Goal: Task Accomplishment & Management: Manage account settings

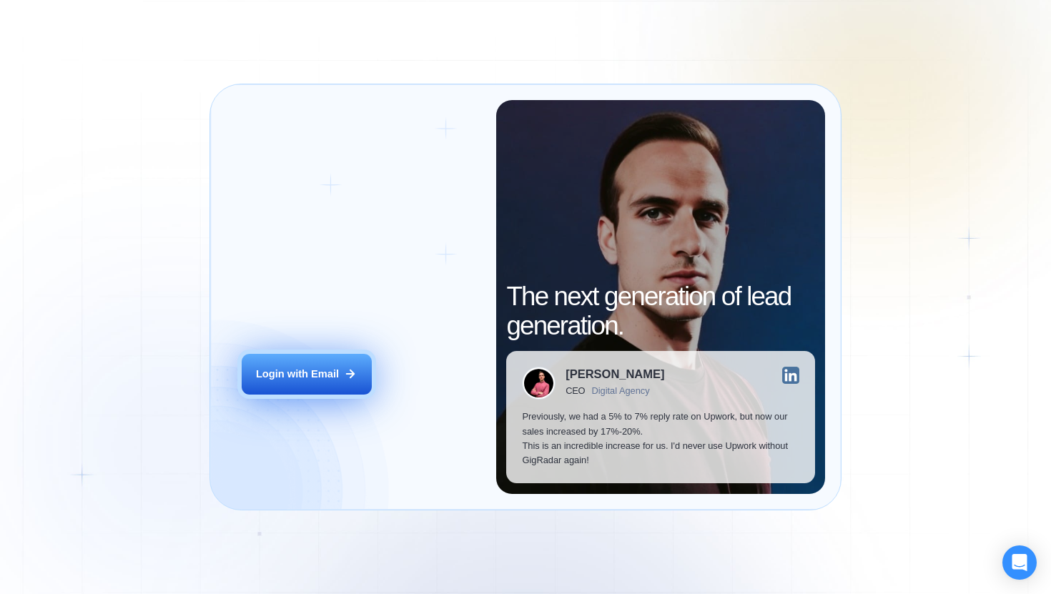
click at [332, 377] on div "Login with Email" at bounding box center [297, 374] width 83 height 14
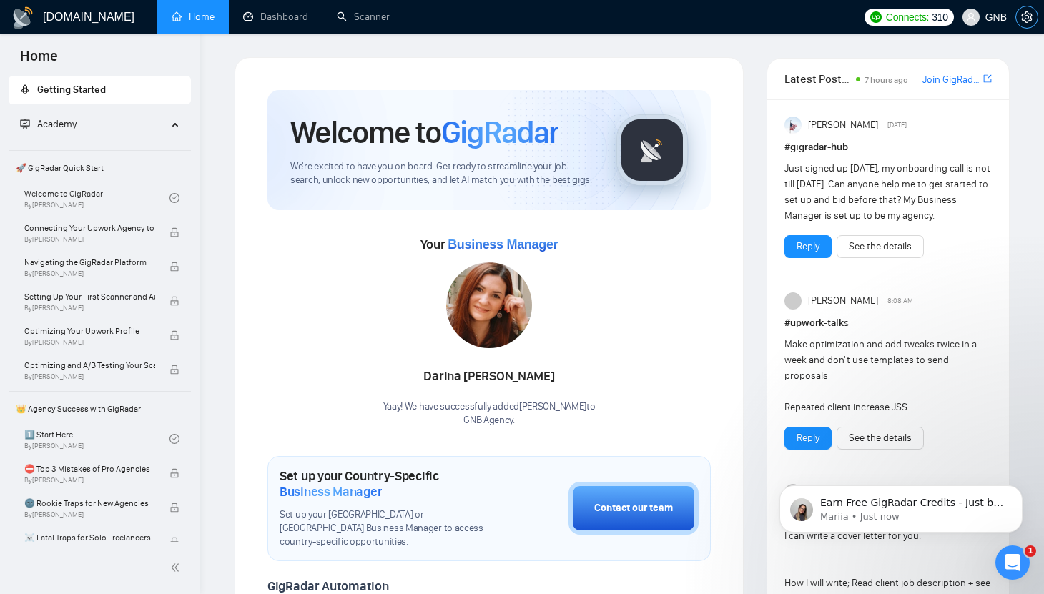
click at [1029, 23] on button "button" at bounding box center [1026, 17] width 23 height 23
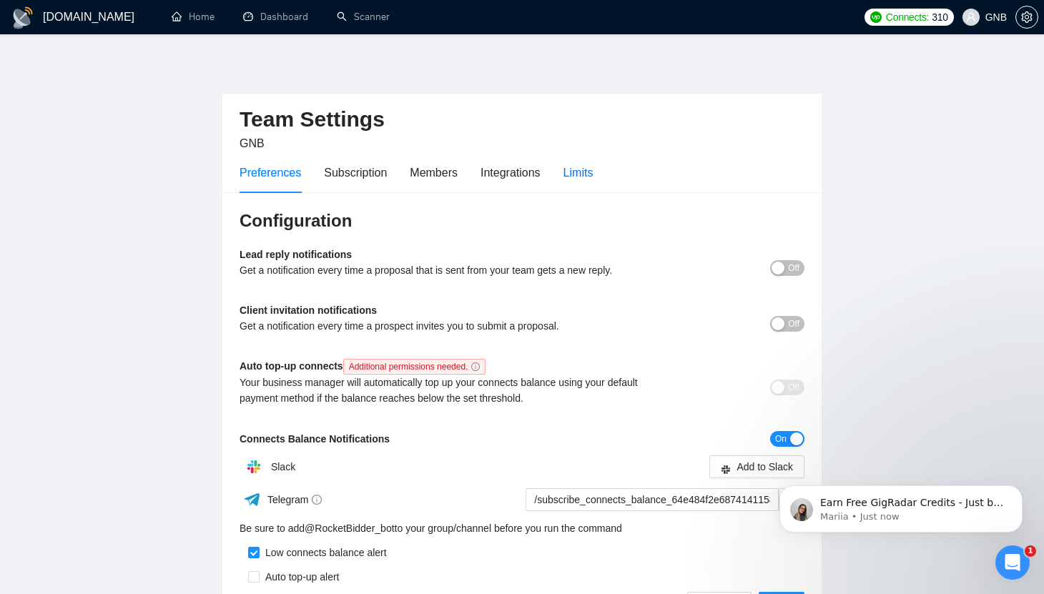
click at [584, 168] on div "Limits" at bounding box center [578, 173] width 30 height 18
